Goal: Task Accomplishment & Management: Complete application form

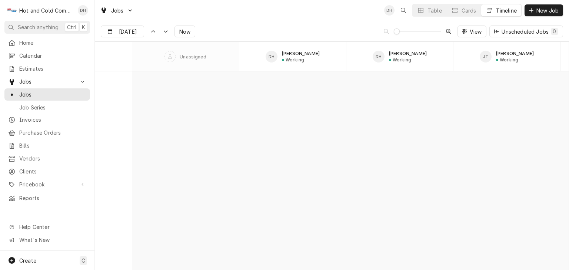
scroll to position [4218, 0]
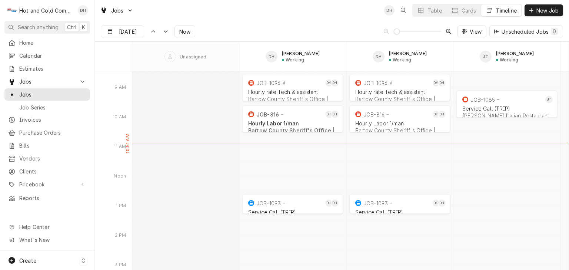
click at [27, 258] on span "Create" at bounding box center [27, 261] width 17 height 6
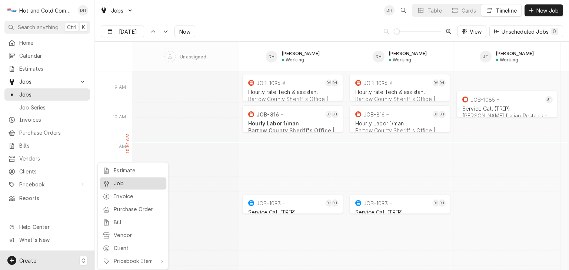
click at [123, 182] on div "Job" at bounding box center [139, 184] width 50 height 8
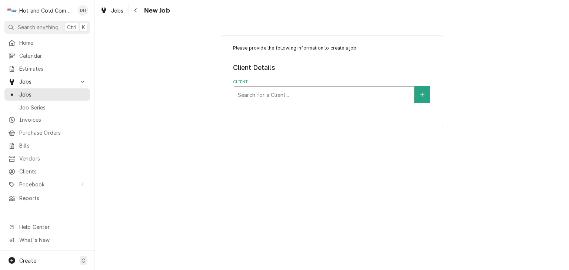
click at [255, 95] on div "Client" at bounding box center [324, 94] width 172 height 13
type input "Bon"
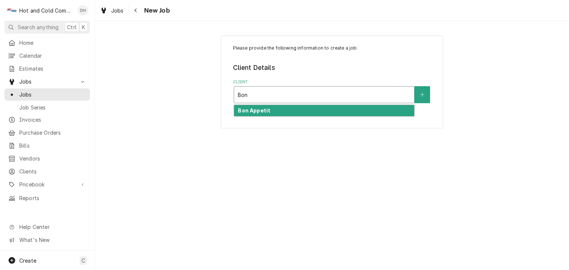
click at [258, 108] on strong "Bon Appetit" at bounding box center [254, 110] width 33 height 6
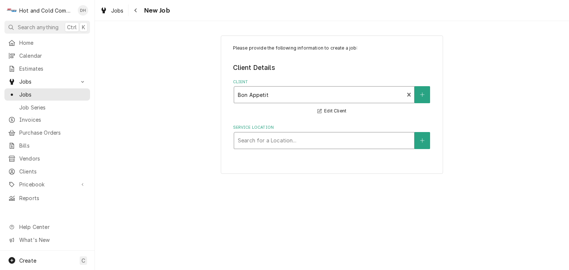
click at [399, 141] on div "Service Location" at bounding box center [324, 140] width 172 height 13
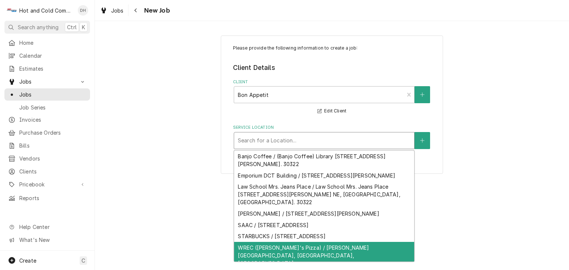
click at [540, 209] on div "Please provide the following information to create a job: Client Details Client…" at bounding box center [332, 145] width 474 height 249
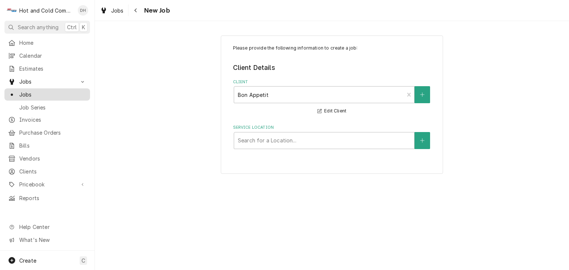
click at [27, 91] on span "Jobs" at bounding box center [52, 95] width 67 height 8
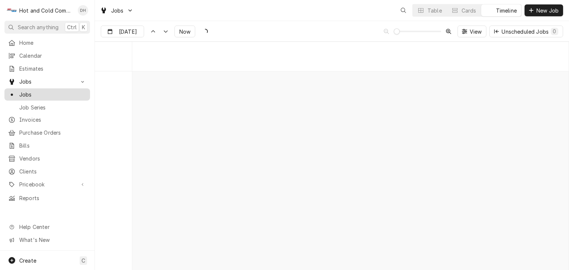
scroll to position [4218, 0]
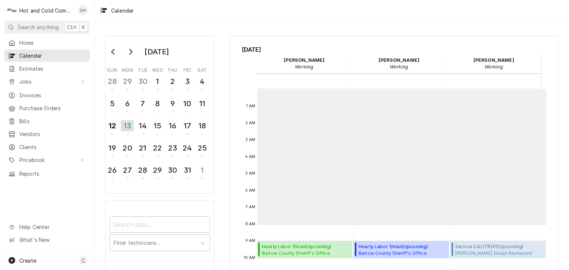
scroll to position [135, 0]
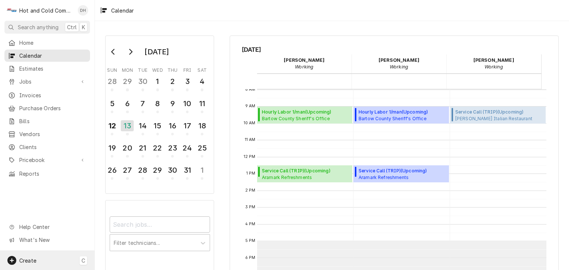
click at [33, 261] on span "Create" at bounding box center [27, 261] width 17 height 6
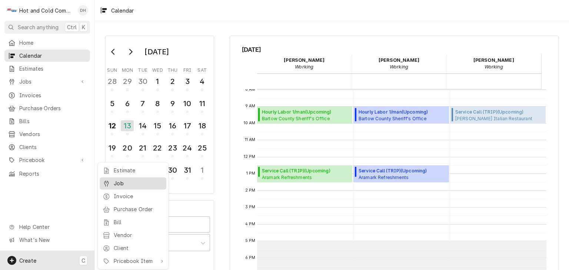
click at [134, 181] on div "Job" at bounding box center [139, 184] width 50 height 8
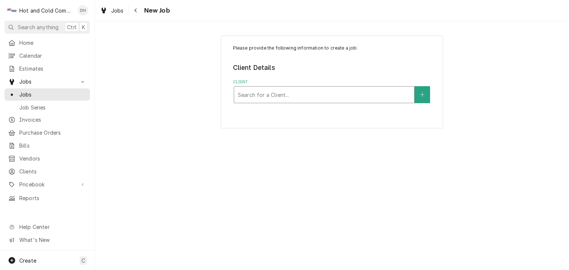
click at [305, 95] on div "Client" at bounding box center [324, 94] width 172 height 13
type input "Emory"
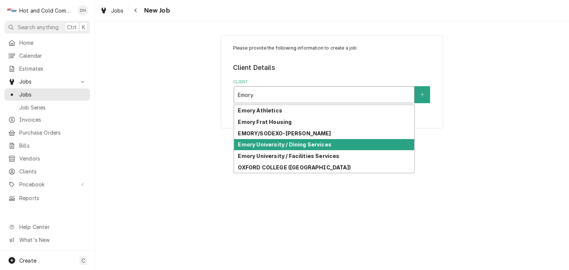
click at [282, 143] on strong "Emory University / Dining Services" at bounding box center [284, 144] width 93 height 6
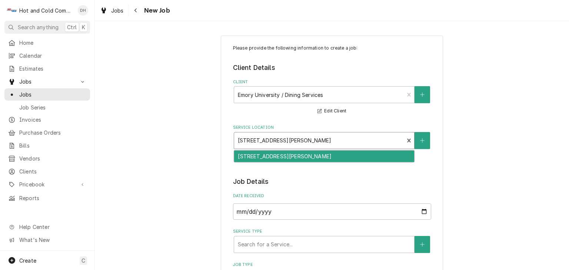
click at [393, 141] on div "Service Location" at bounding box center [319, 140] width 163 height 13
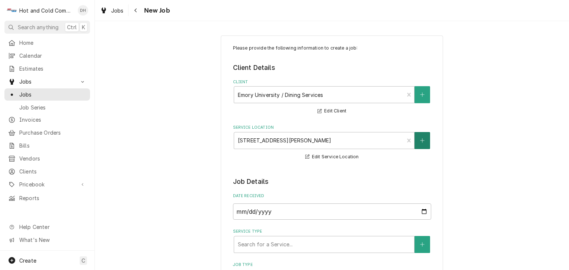
click at [422, 142] on button "Service Location" at bounding box center [422, 140] width 16 height 17
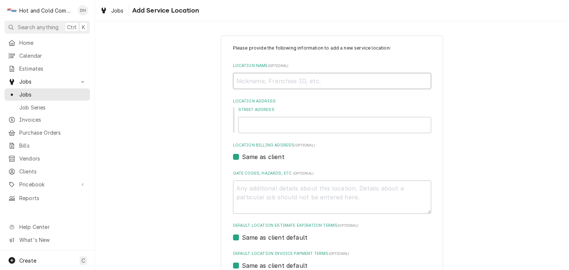
click at [305, 87] on input "Location Name ( optional )" at bounding box center [332, 81] width 198 height 16
type textarea "x"
type input "C"
type textarea "x"
type input "Ch"
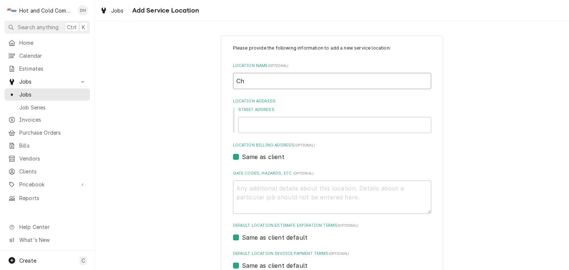
type textarea "x"
type input "Che"
type textarea "x"
type input "Chem"
type textarea "x"
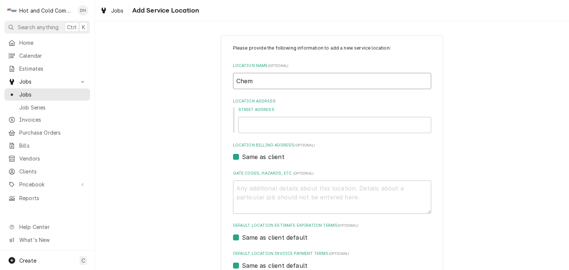
type input "Chemi"
type textarea "x"
type input "Chemis"
type textarea "x"
type input "Chemist"
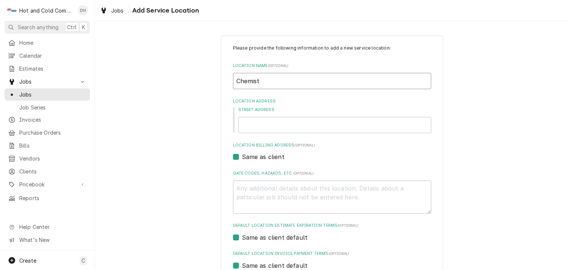
type textarea "x"
type input "Chemistr"
type textarea "x"
type input "Chemistry"
type textarea "x"
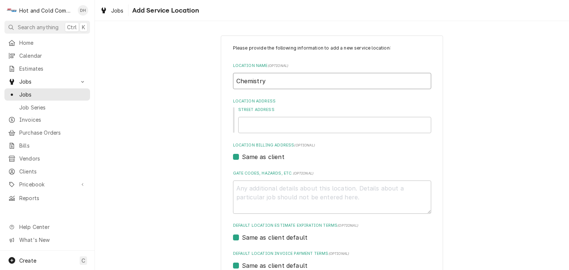
type input "Chemistry"
type textarea "x"
type input "Chemistry B"
type textarea "x"
type input "Chemistry Bu"
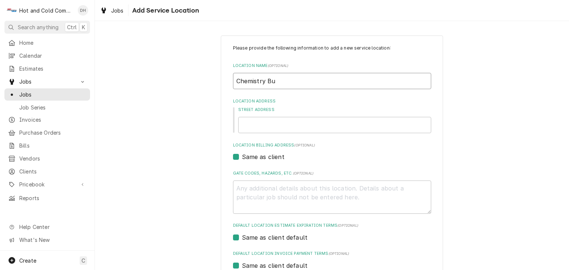
type textarea "x"
type input "Chemistry Bui"
type textarea "x"
type input "Chemistry Buil"
type textarea "x"
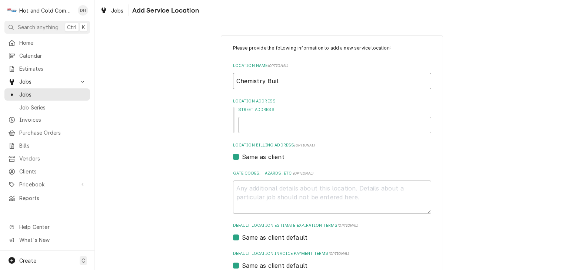
type input "Chemistry Build"
type textarea "x"
type input "Chemistry Buildi"
type textarea "x"
type input "Chemistry Buildin"
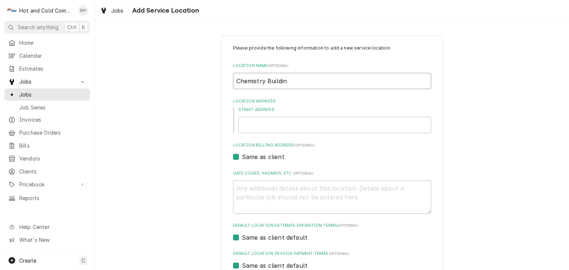
type textarea "x"
type input "Chemistry Building"
type textarea "x"
type input "Chemistry Building"
click at [385, 129] on input "Street Address" at bounding box center [334, 125] width 193 height 16
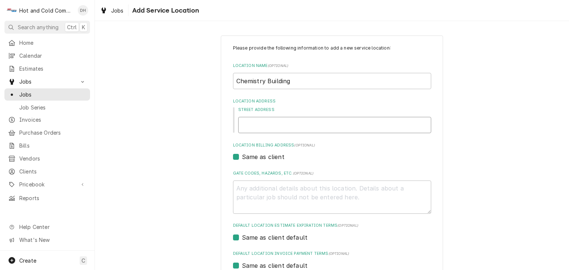
type textarea "x"
type input "2"
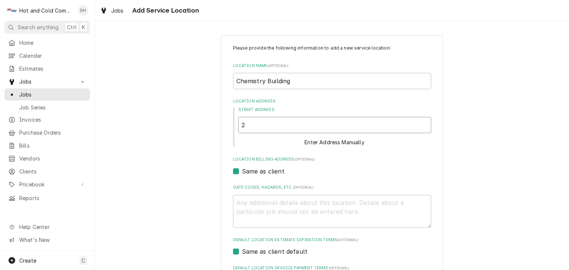
type textarea "x"
type input "20"
type textarea "x"
type input "204"
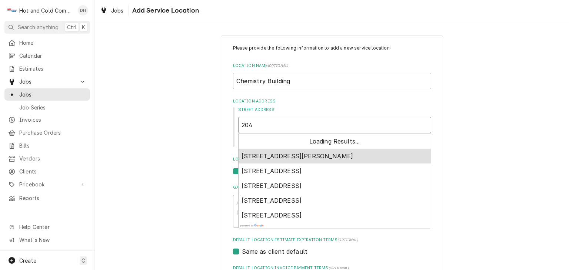
type textarea "x"
type input "2040"
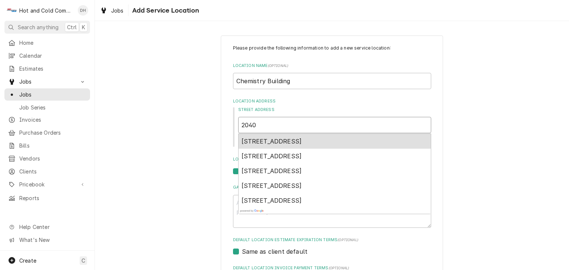
type textarea "x"
type input "2040"
type textarea "x"
type input "2040 A"
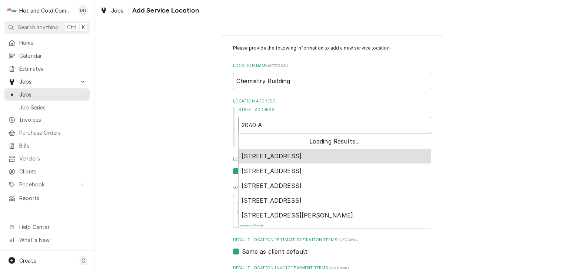
type textarea "x"
type input "2040 At"
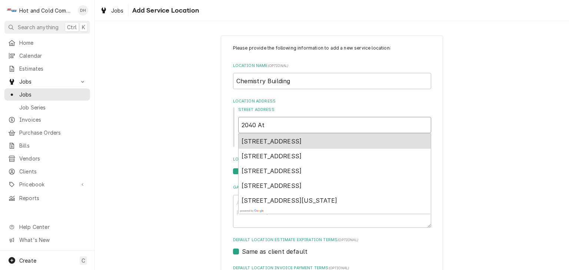
type textarea "x"
type input "2040 Atw"
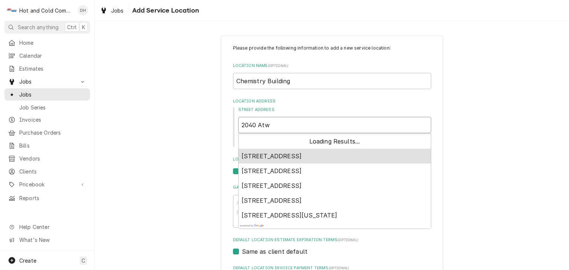
type textarea "x"
type input "2040 Atwo"
type textarea "x"
type input "2040 Atwoo"
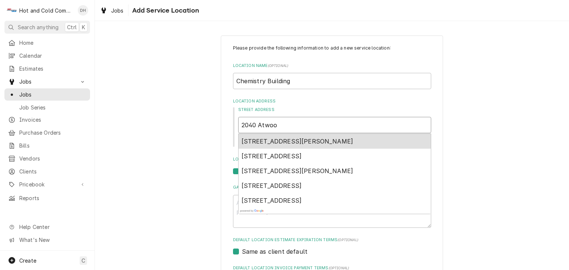
type textarea "x"
type input "2040 Atwood"
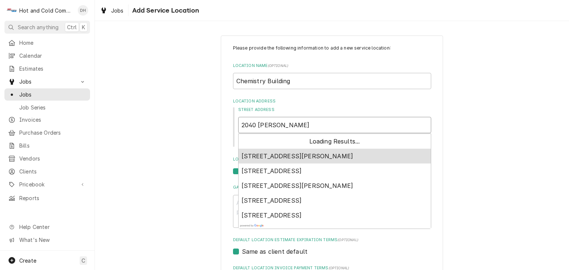
type textarea "x"
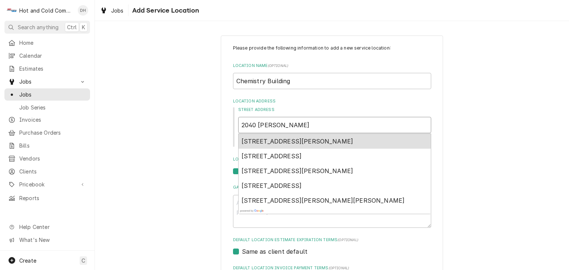
type input "2040 Atwood"
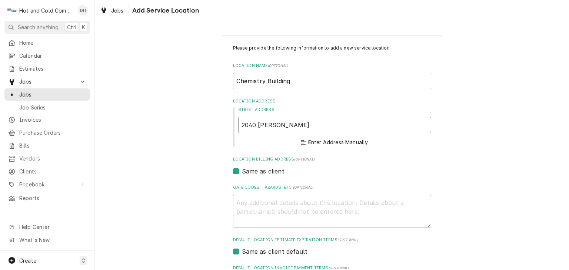
type textarea "x"
type input "2040 Atwoo"
type textarea "x"
type input "2040 Atwo"
type textarea "x"
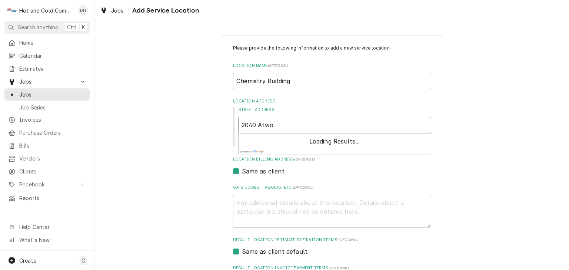
type input "2040 Atw"
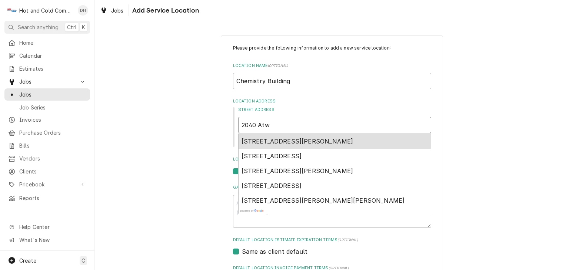
type textarea "x"
type input "2040 At"
type textarea "x"
type input "2040 A"
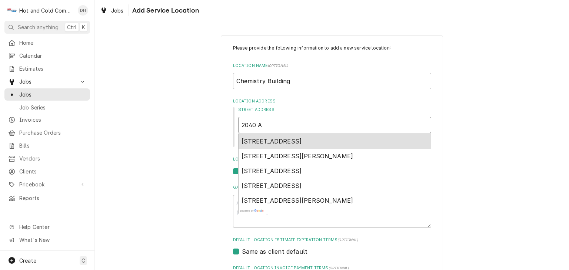
type textarea "x"
type input "2040"
type textarea "x"
type input "2040 D"
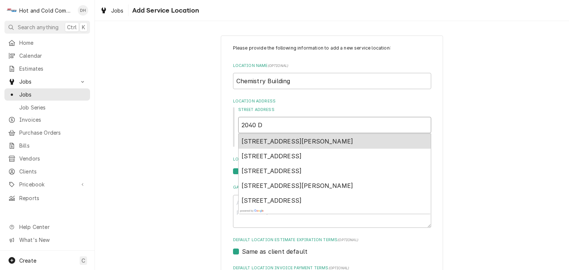
type textarea "x"
type input "2040 Do"
type textarea "x"
type input "2040 Dow"
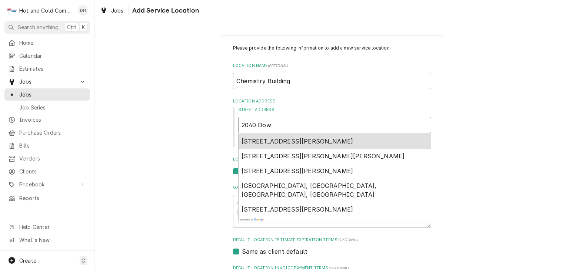
type textarea "x"
type input "2040 Dowm"
type textarea "x"
type input "2040 Dowma"
type textarea "x"
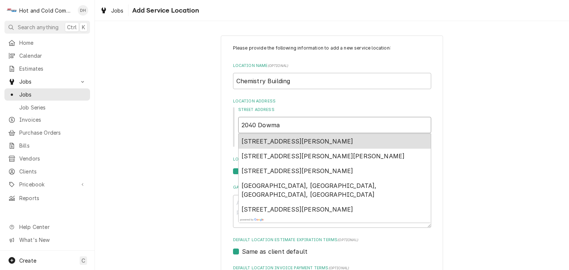
type input "2040 Dowman"
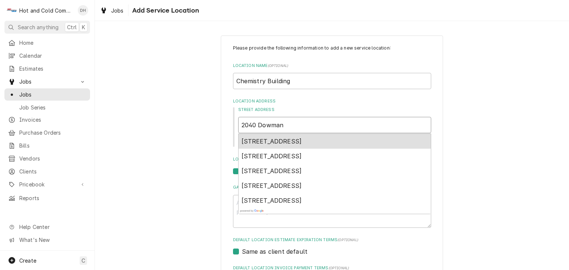
click at [285, 139] on span "2040 Dowman Drive, Atlanta, GA, USA" at bounding box center [271, 141] width 60 height 7
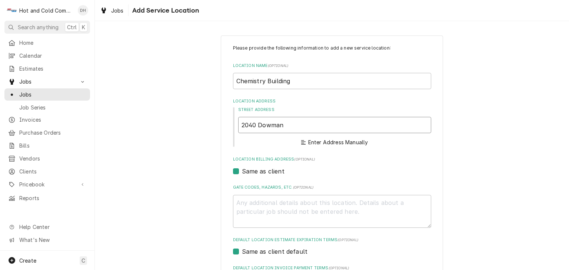
type textarea "x"
type input "Dowman Dr"
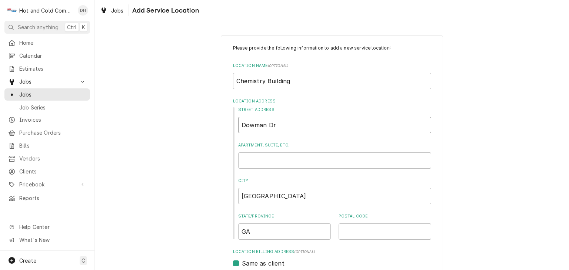
type textarea "x"
type input "Dowman Dr"
click at [265, 160] on input "Apartment, Suite, etc." at bounding box center [334, 161] width 193 height 16
type textarea "x"
type input "1"
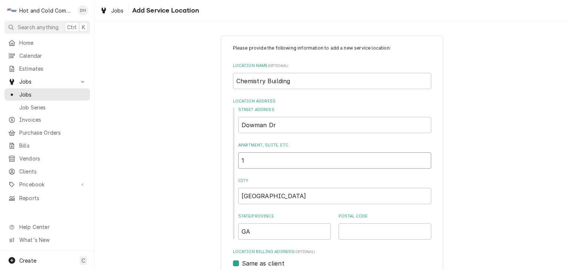
type textarea "x"
type input "1s"
type textarea "x"
type input "1st"
type textarea "x"
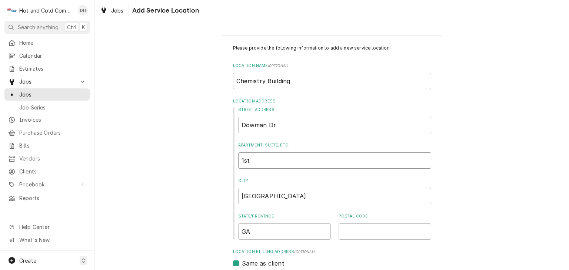
type input "1st"
type textarea "x"
type input "1st f"
type textarea "x"
type input "1st fl"
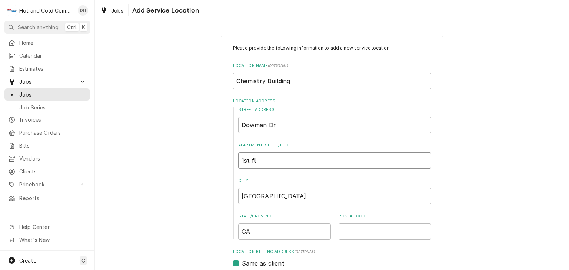
type textarea "x"
type input "1st flo"
type textarea "x"
type input "1st floo"
type textarea "x"
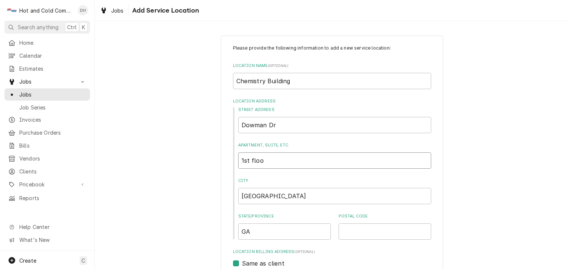
type input "1st floor"
type textarea "x"
type input "1st floor"
click at [306, 82] on input "Chemistry Building" at bounding box center [332, 81] width 198 height 16
type textarea "x"
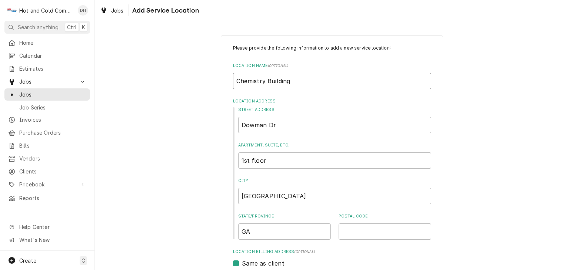
type input "Chemistry Building"
type textarea "x"
type input "Chemistry Building ("
type textarea "x"
type input "Chemistry Building (s"
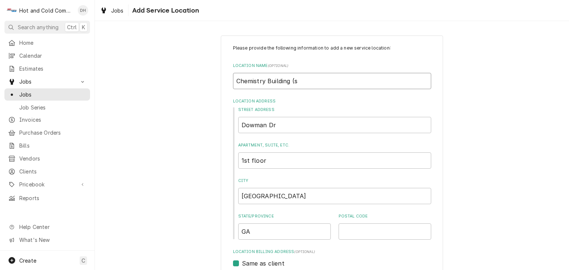
type textarea "x"
type input "Chemistry Building (sn"
type textarea "x"
type input "Chemistry Building (sna"
type textarea "x"
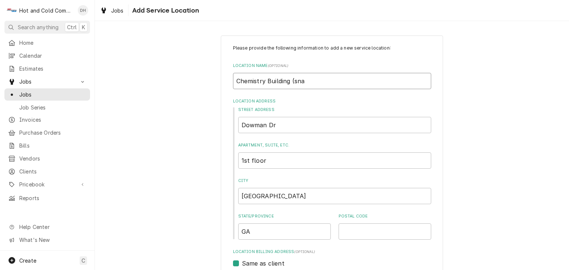
type input "Chemistry Building (snac"
type textarea "x"
type input "Chemistry Building (snack"
type textarea "x"
type input "Chemistry Building (snack"
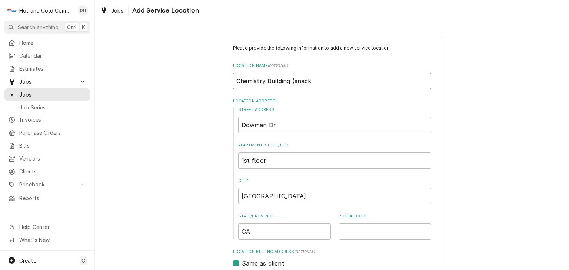
type textarea "x"
type input "Chemistry Building (snack s"
type textarea "x"
type input "Chemistry Building (snack sh"
type textarea "x"
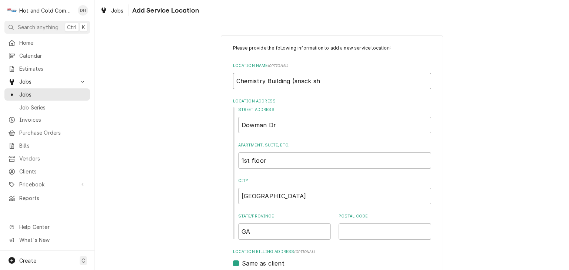
type input "Chemistry Building (snack sho"
type textarea "x"
type input "Chemistry Building (snack shop"
type textarea "x"
type input "Chemistry Building (snack shop)"
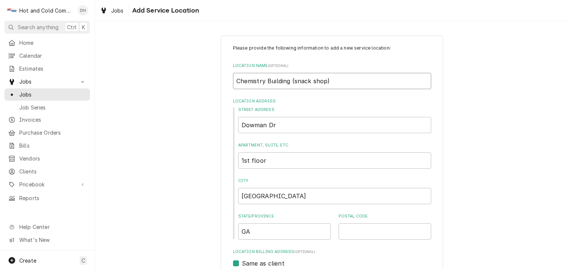
type textarea "x"
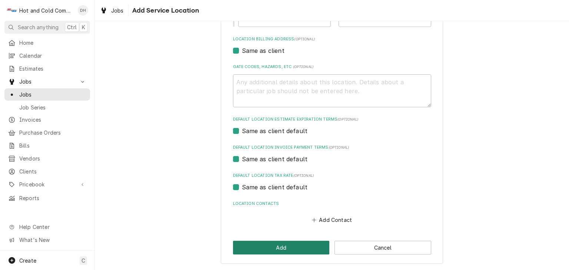
type input "Chemistry Building (snack shop)"
click at [299, 245] on button "Add" at bounding box center [281, 248] width 97 height 14
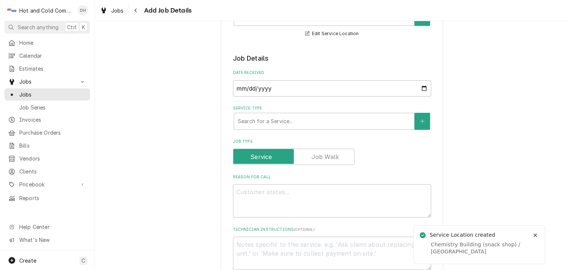
scroll to position [247, 0]
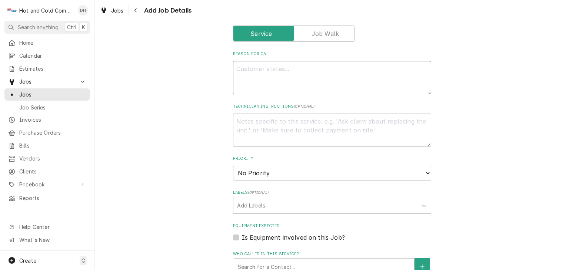
click at [294, 62] on textarea "Reason For Call" at bounding box center [332, 77] width 198 height 33
type textarea "x"
type textarea "o"
type textarea "x"
type textarea "op"
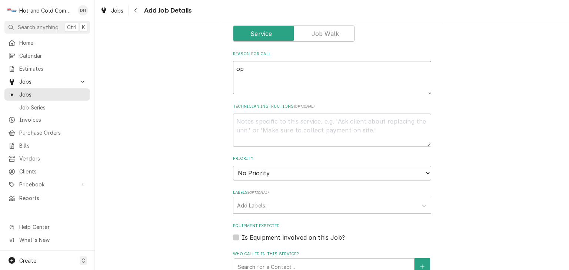
type textarea "x"
type textarea "ope"
type textarea "x"
type textarea "open"
type textarea "x"
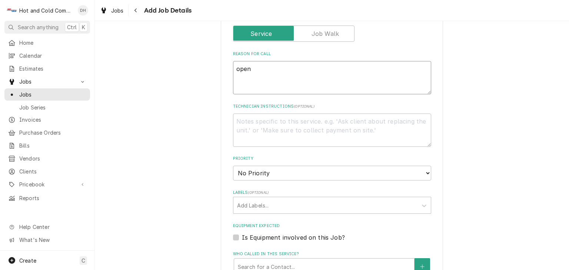
type textarea "open"
type textarea "x"
type textarea "open a"
type textarea "x"
type textarea "open ai"
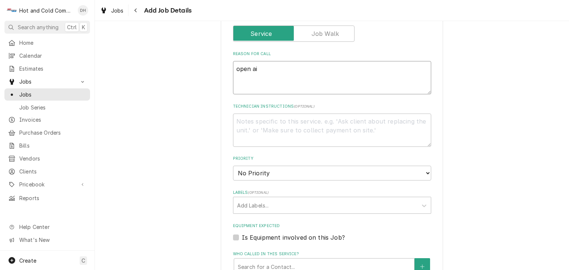
type textarea "x"
type textarea "open air"
type textarea "x"
type textarea "open air"
type textarea "x"
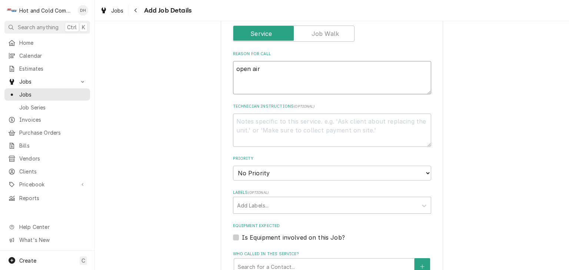
type textarea "open air c"
type textarea "x"
type textarea "open air co"
type textarea "x"
type textarea "open air coo"
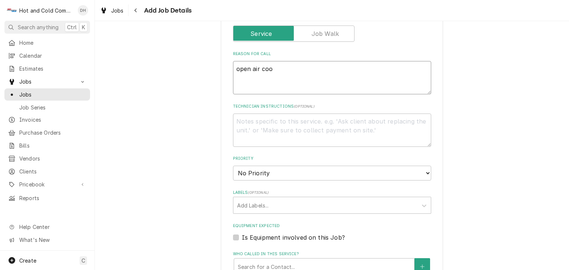
type textarea "x"
type textarea "open air cool"
type textarea "x"
type textarea "open air coole"
type textarea "x"
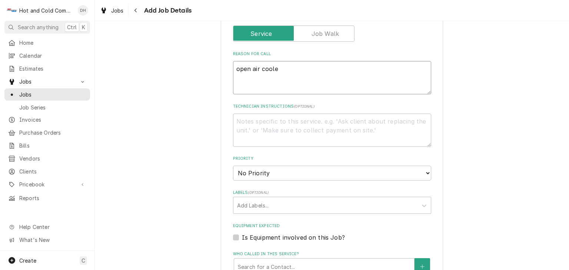
type textarea "open air cooler"
type textarea "x"
type textarea "open air cooler"
type textarea "x"
type textarea "open air cooler l"
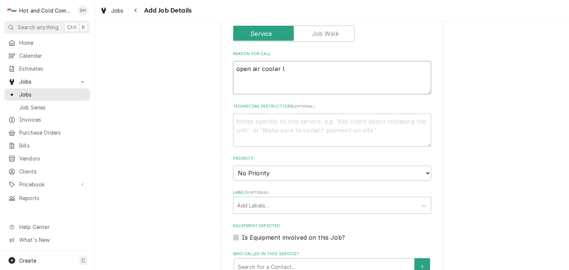
type textarea "x"
type textarea "open air cooler le"
type textarea "x"
type textarea "open air cooler lea"
type textarea "x"
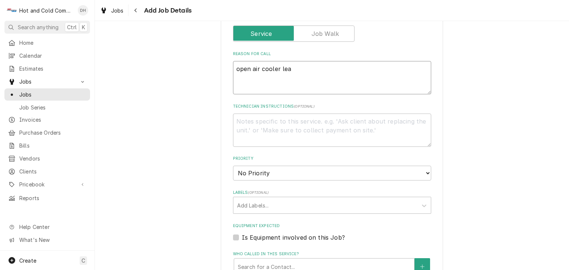
type textarea "open air cooler leak"
type textarea "x"
type textarea "open air cooler leaki"
type textarea "x"
type textarea "open air cooler leakin"
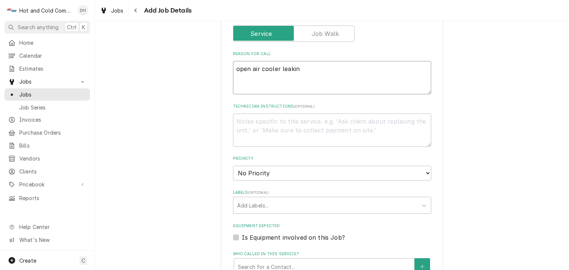
type textarea "x"
type textarea "open air cooler leaking"
type textarea "x"
type textarea "open air cooler leaking,"
type textarea "x"
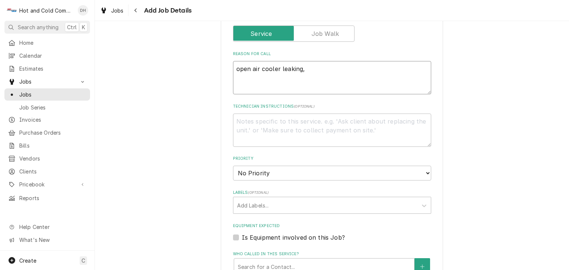
type textarea "open air cooler leaking,"
type textarea "x"
type textarea "open air cooler leaking, a"
type textarea "x"
type textarea "open air cooler leaking, an"
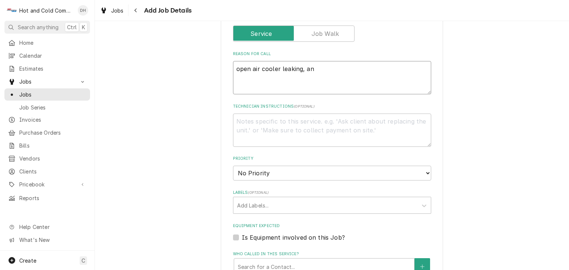
type textarea "x"
type textarea "open air cooler leaking, and"
type textarea "x"
type textarea "open air cooler leaking, and"
type textarea "x"
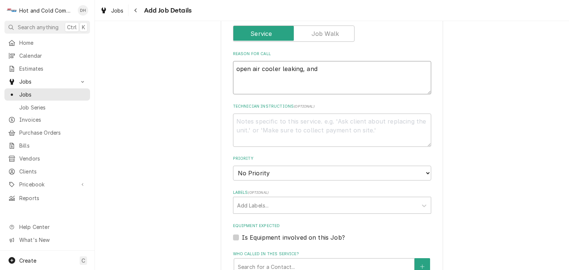
type textarea "open air cooler leaking, and c"
click at [328, 70] on textarea "open air cooler leaking, and coolerin back not cooling" at bounding box center [332, 77] width 198 height 33
click at [329, 68] on textarea "open air cooler leaking, and coolerin back not cooling" at bounding box center [332, 77] width 198 height 33
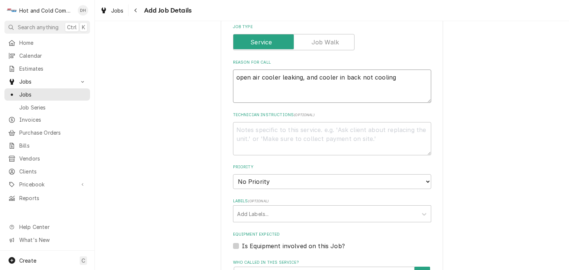
scroll to position [361, 0]
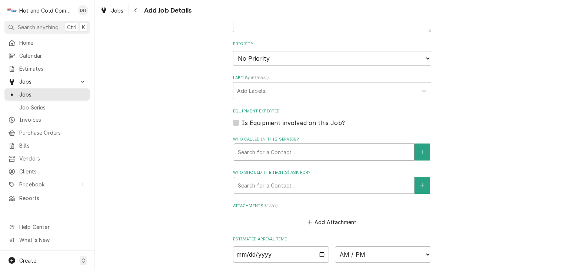
click at [305, 150] on div "Who called in this service?" at bounding box center [324, 151] width 172 height 13
click at [421, 150] on icon "Create New Contact" at bounding box center [422, 152] width 4 height 5
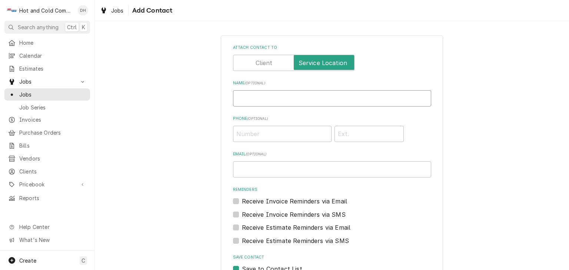
click at [264, 94] on input "Name ( optional )" at bounding box center [332, 98] width 198 height 16
click at [287, 136] on input "Phone ( optional )" at bounding box center [282, 134] width 98 height 16
drag, startPoint x: 257, startPoint y: 169, endPoint x: 268, endPoint y: 169, distance: 11.1
click at [257, 169] on input "Email ( optional )" at bounding box center [332, 169] width 198 height 16
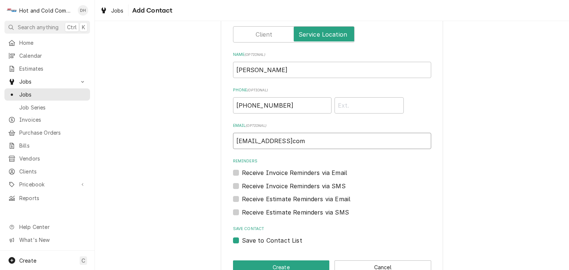
scroll to position [48, 0]
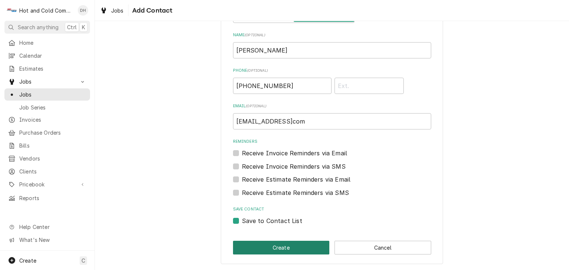
drag, startPoint x: 301, startPoint y: 245, endPoint x: 314, endPoint y: 237, distance: 15.2
click at [302, 244] on button "Create" at bounding box center [281, 248] width 97 height 14
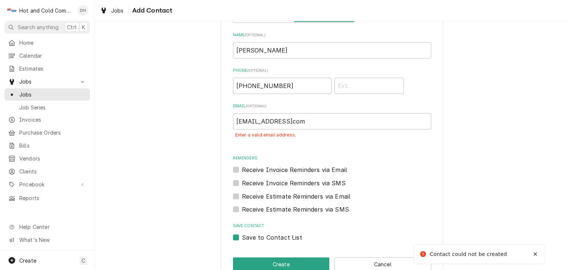
scroll to position [63, 0]
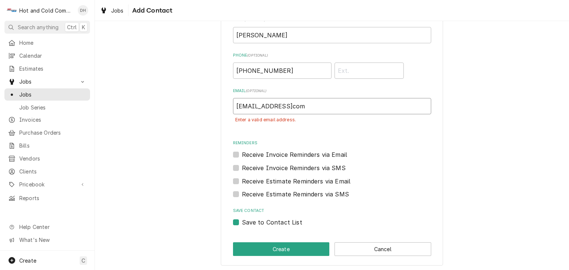
drag, startPoint x: 299, startPoint y: 105, endPoint x: 304, endPoint y: 104, distance: 4.5
click at [299, 105] on input "khaledhamed31@gmailcom" at bounding box center [332, 106] width 198 height 16
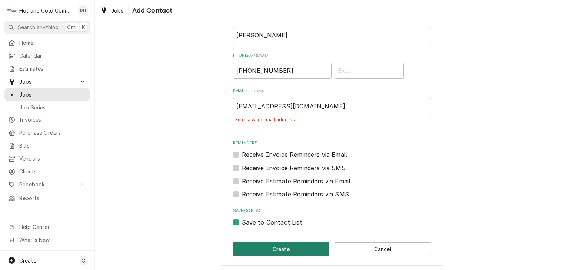
click at [289, 248] on button "Create" at bounding box center [281, 249] width 97 height 14
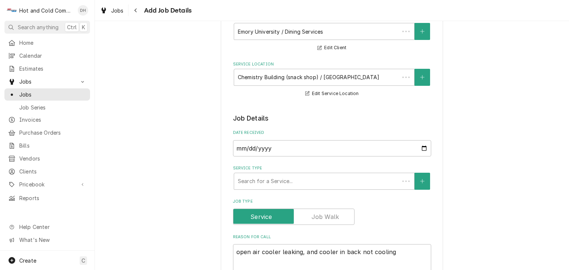
scroll to position [361, 0]
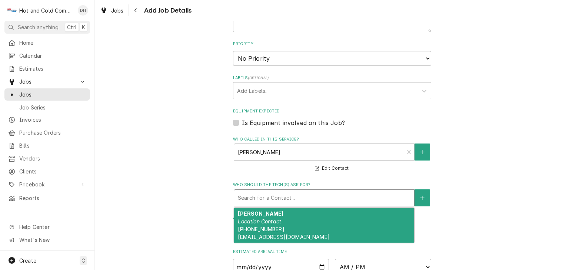
click at [298, 196] on div "Who should the tech(s) ask for?" at bounding box center [324, 197] width 172 height 13
click at [263, 221] on em "Location Contact" at bounding box center [259, 221] width 43 height 6
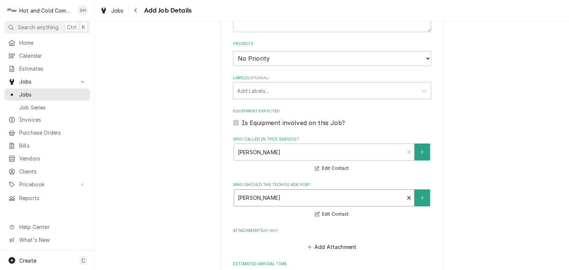
scroll to position [485, 0]
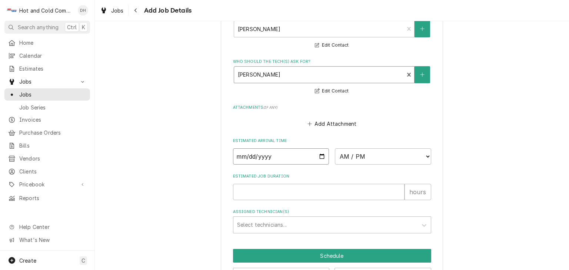
click at [317, 154] on input "Date" at bounding box center [281, 156] width 96 height 16
click at [423, 154] on select "AM / PM 6:00 AM 6:15 AM 6:30 AM 6:45 AM 7:00 AM 7:15 AM 7:30 AM 7:45 AM 8:00 AM…" at bounding box center [383, 156] width 96 height 16
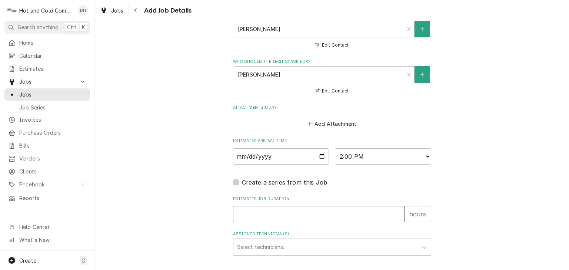
click at [261, 215] on input "Estimated Job Duration" at bounding box center [318, 214] width 171 height 16
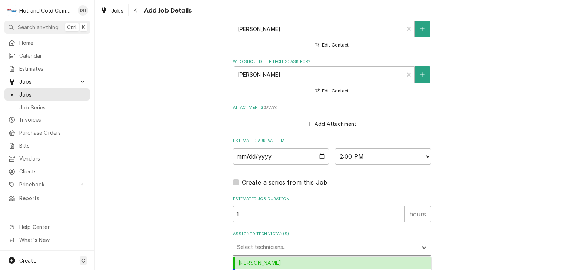
click at [259, 243] on div "Assigned Technician(s)" at bounding box center [325, 247] width 177 height 13
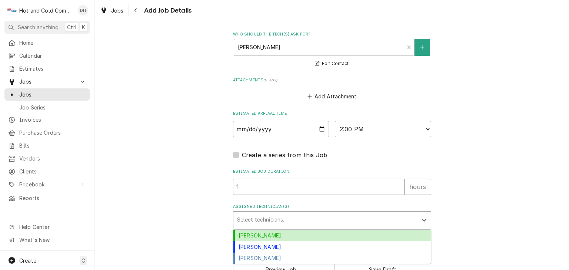
scroll to position [532, 0]
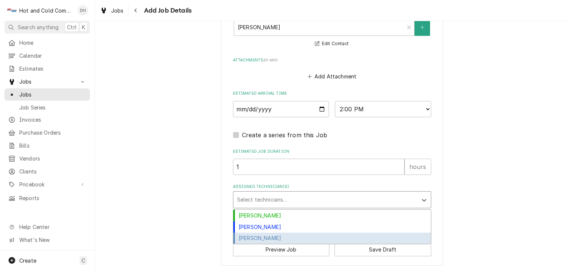
click at [299, 237] on div "[PERSON_NAME]" at bounding box center [331, 238] width 197 height 11
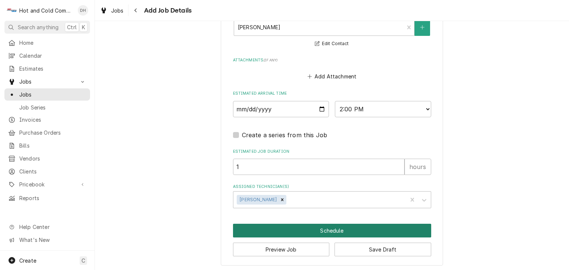
click at [326, 228] on button "Schedule" at bounding box center [332, 231] width 198 height 14
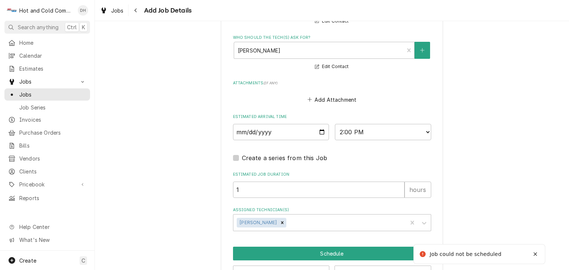
scroll to position [207, 0]
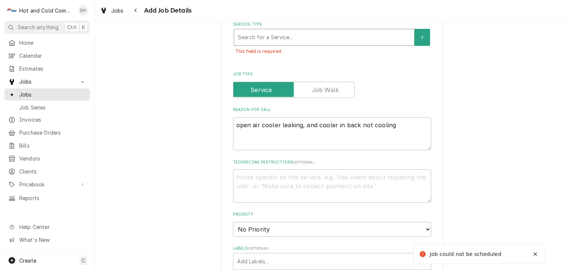
click at [310, 37] on div "Service Type" at bounding box center [324, 37] width 172 height 13
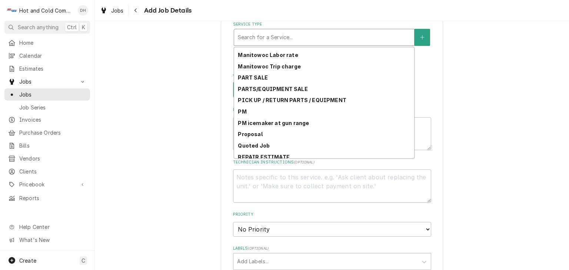
scroll to position [225, 0]
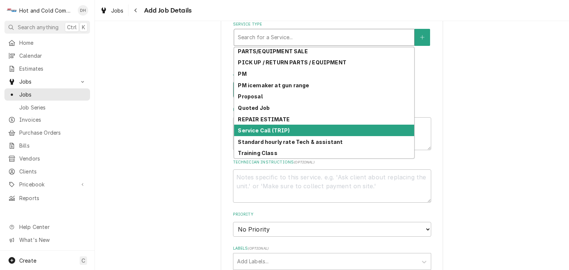
click at [290, 131] on div "Service Call (TRIP)" at bounding box center [324, 130] width 180 height 11
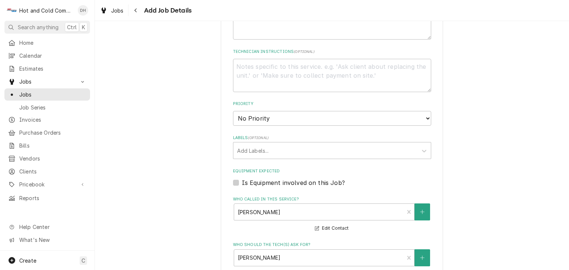
scroll to position [561, 0]
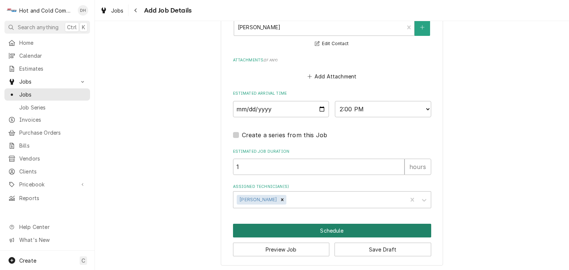
click at [338, 227] on button "Schedule" at bounding box center [332, 231] width 198 height 14
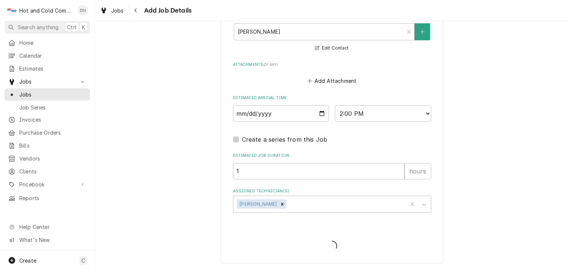
scroll to position [538, 0]
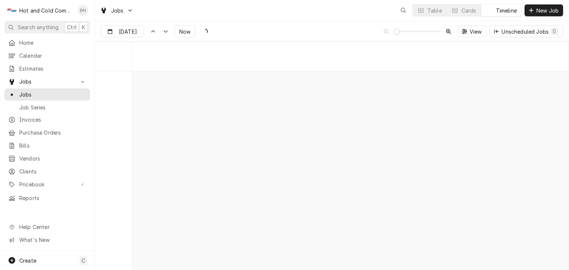
scroll to position [4218, 0]
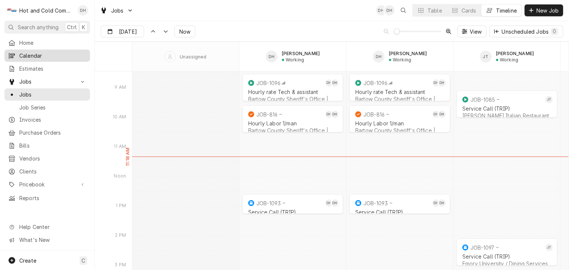
click at [36, 57] on span "Calendar" at bounding box center [52, 56] width 67 height 8
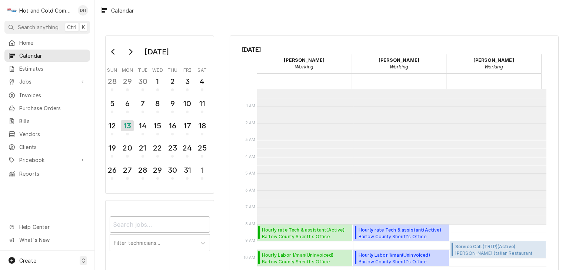
scroll to position [135, 0]
